Goal: Task Accomplishment & Management: Use online tool/utility

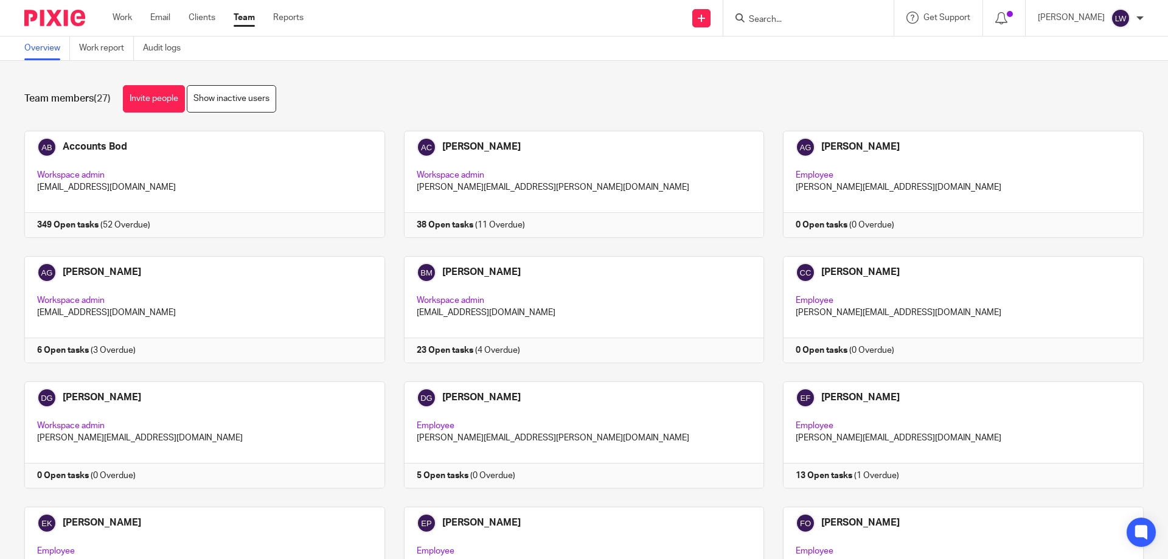
click at [763, 18] on input "Search" at bounding box center [801, 20] width 109 height 11
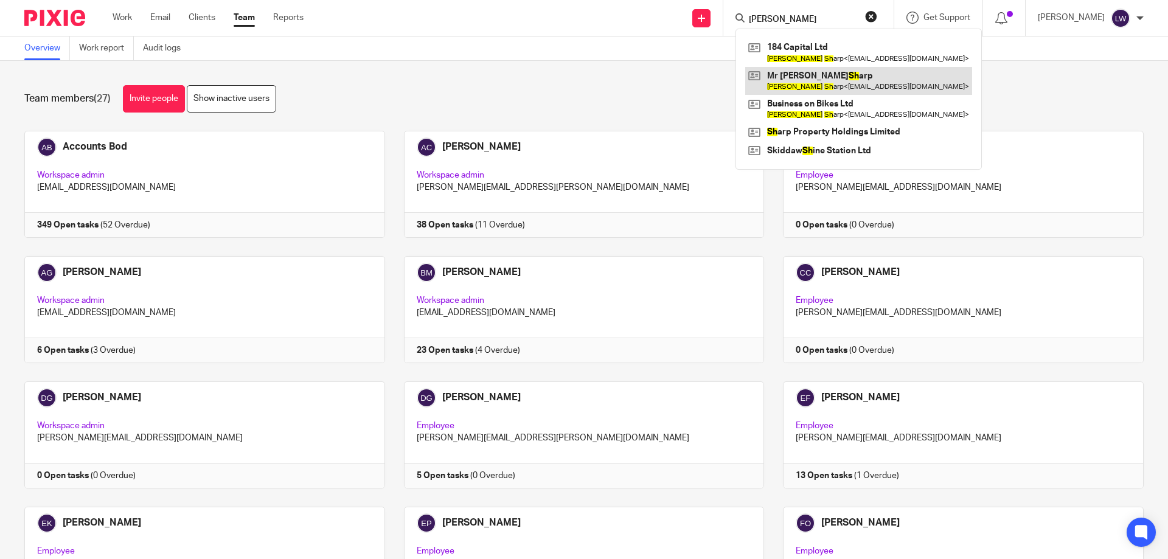
type input "James sh"
click at [800, 80] on link at bounding box center [858, 81] width 227 height 28
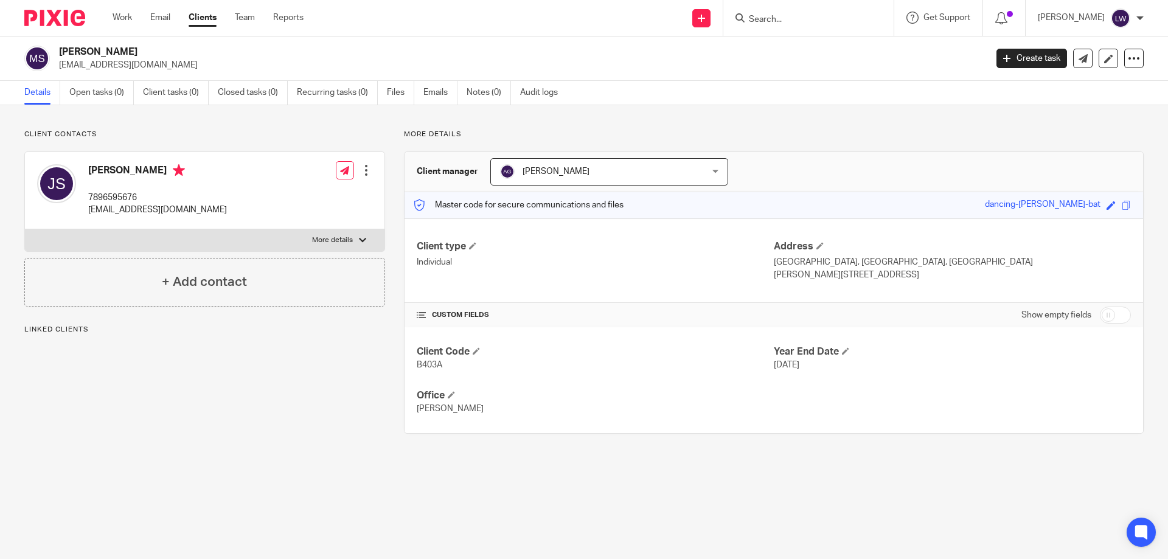
click at [363, 172] on div at bounding box center [366, 170] width 12 height 12
click at [508, 272] on div "Client type Individual" at bounding box center [595, 260] width 357 height 41
click at [468, 245] on h4 "Client type" at bounding box center [595, 246] width 357 height 13
click at [363, 171] on div at bounding box center [366, 170] width 12 height 12
click at [292, 196] on link "Edit contact" at bounding box center [309, 198] width 116 height 18
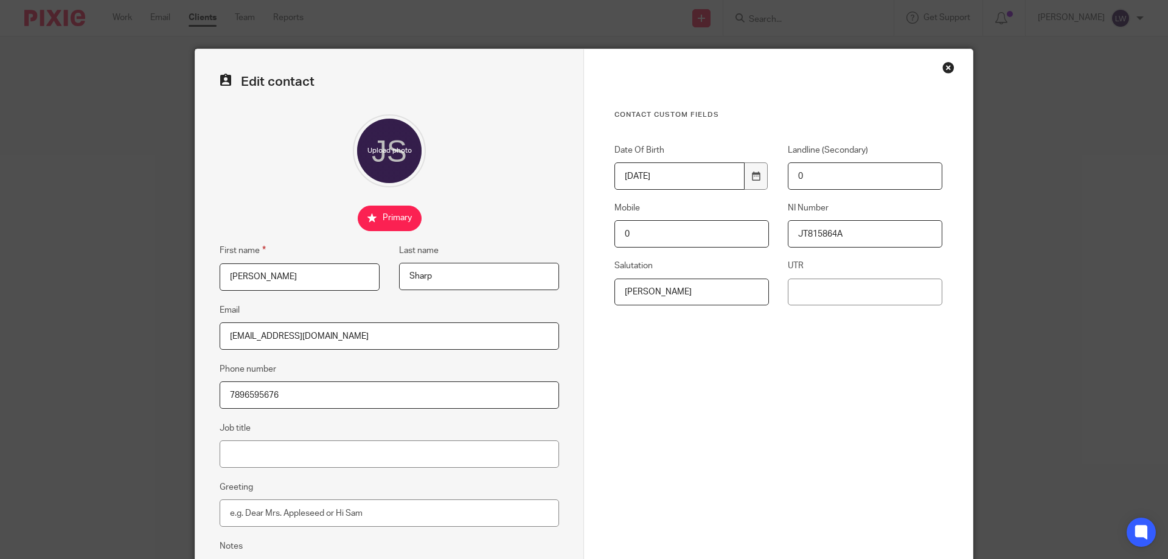
click at [942, 67] on div "Close this dialog window" at bounding box center [948, 67] width 12 height 12
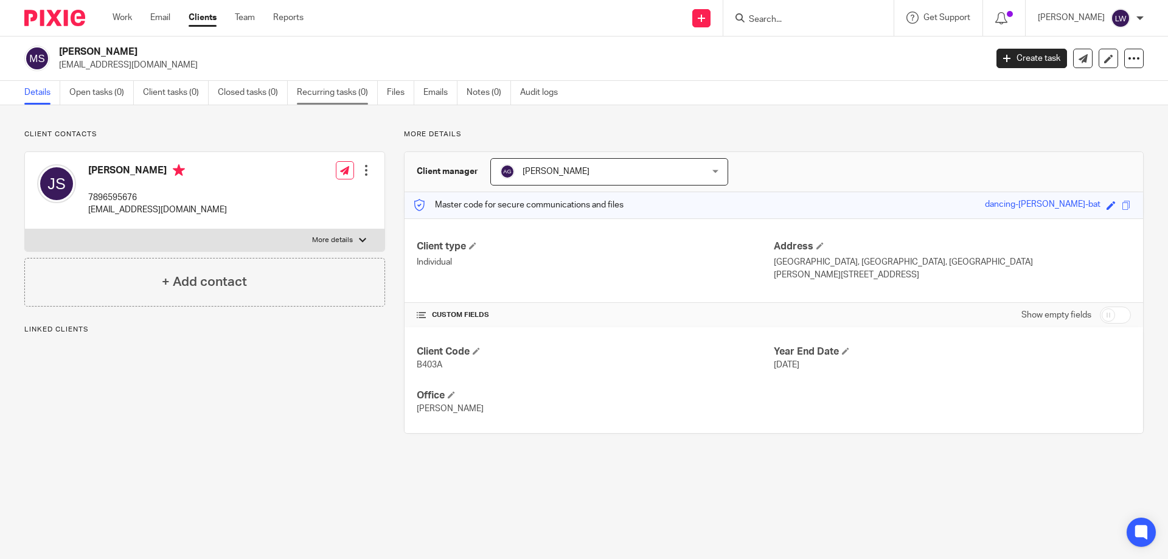
click at [330, 92] on link "Recurring tasks (0)" at bounding box center [337, 93] width 81 height 24
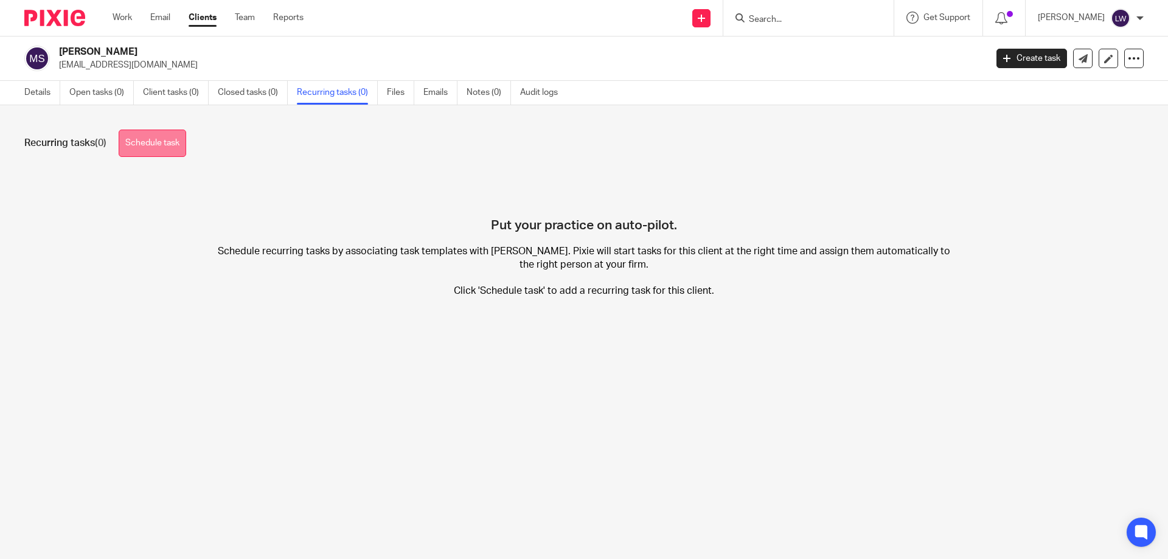
click at [147, 139] on link "Schedule task" at bounding box center [152, 143] width 67 height 27
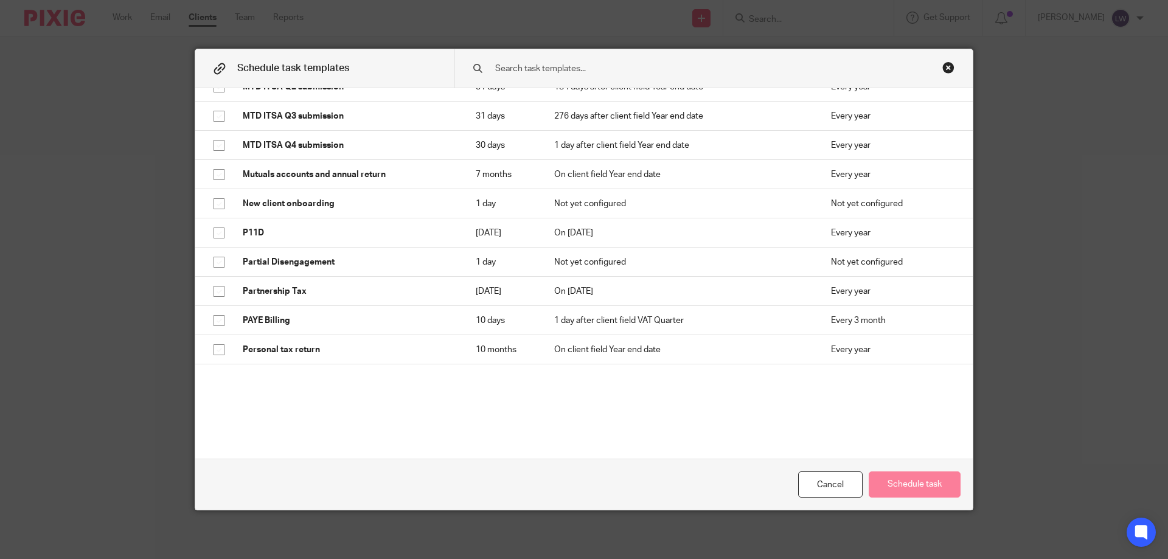
scroll to position [1277, 0]
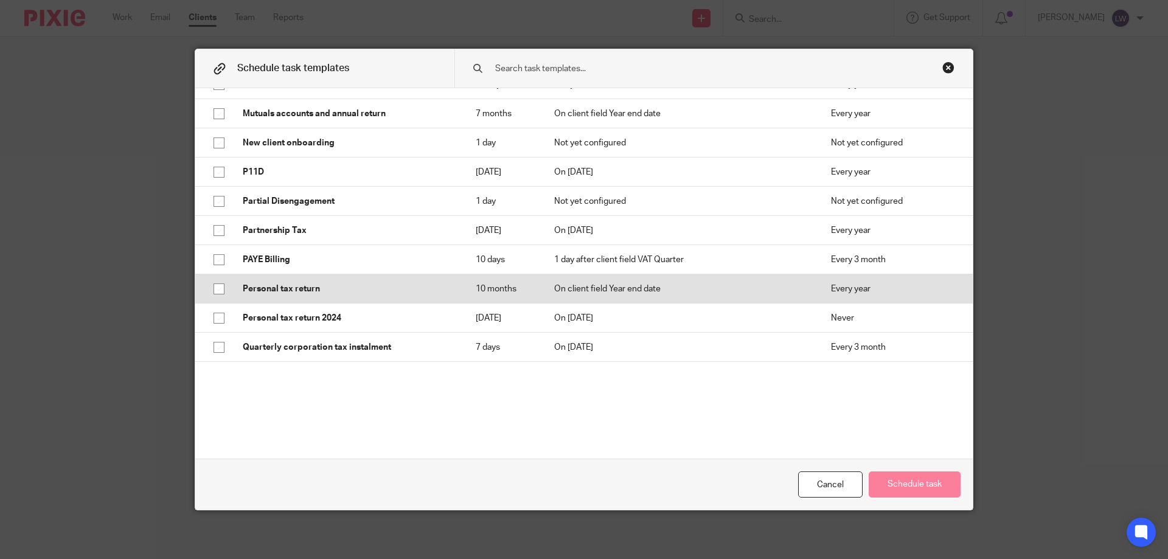
click at [213, 294] on input "checkbox" at bounding box center [218, 288] width 23 height 23
checkbox input "true"
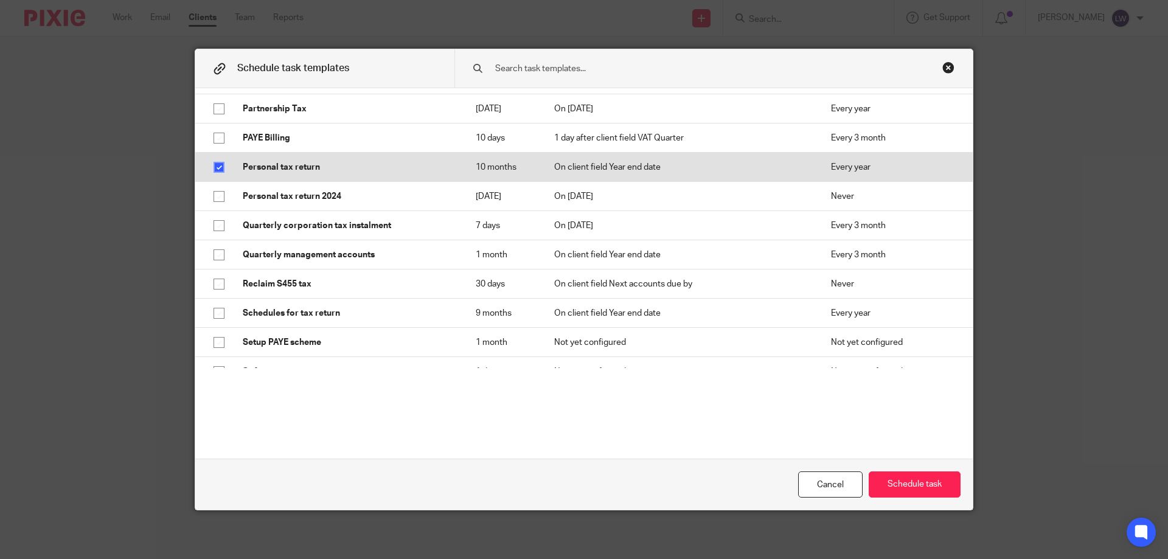
scroll to position [1459, 0]
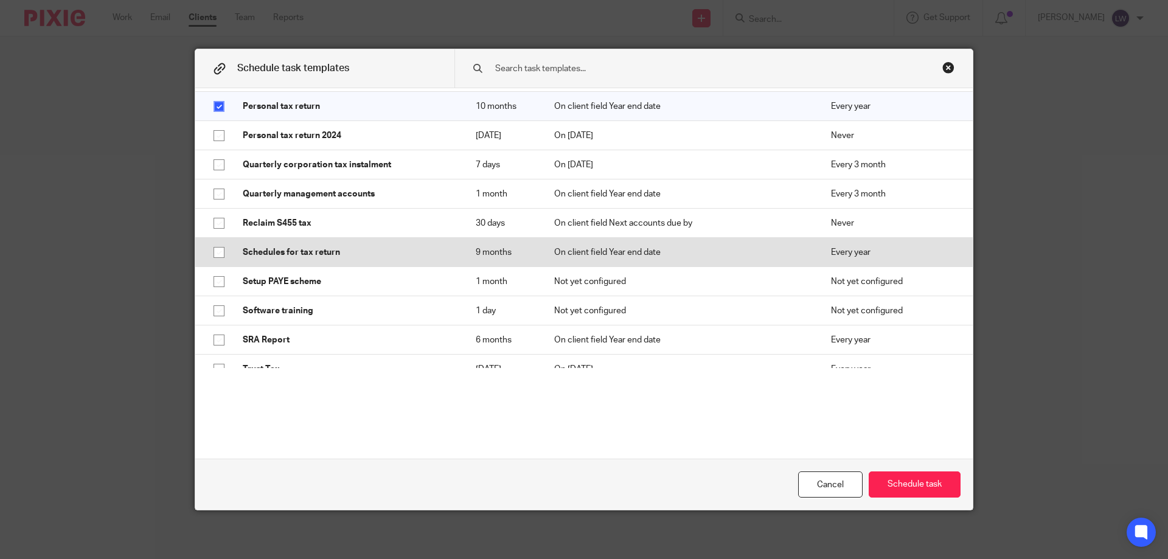
click at [213, 260] on input "checkbox" at bounding box center [218, 252] width 23 height 23
checkbox input "true"
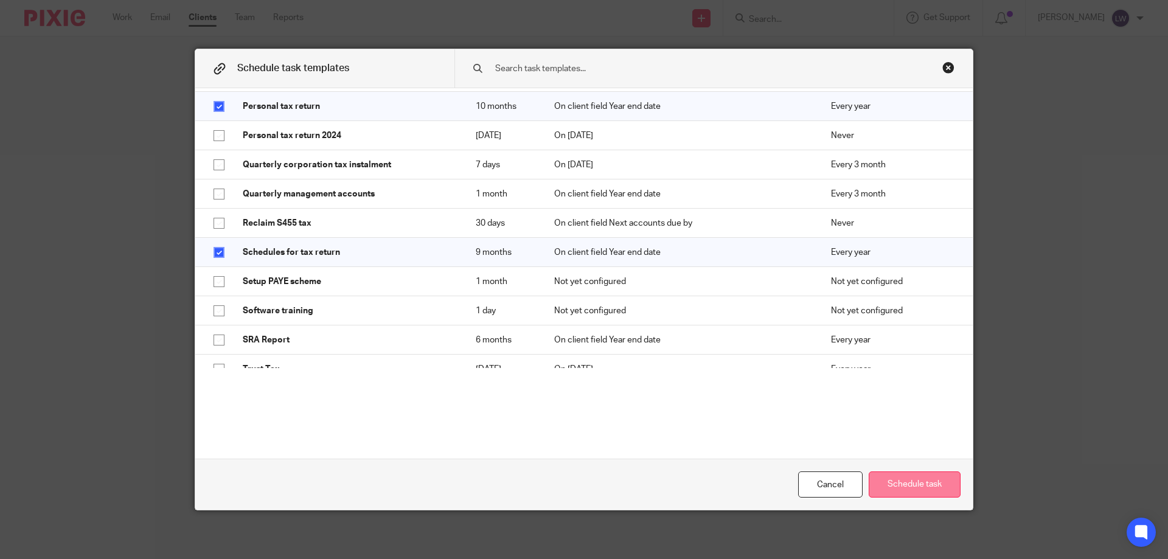
click at [918, 483] on button "Schedule task" at bounding box center [914, 484] width 92 height 26
